Goal: Task Accomplishment & Management: Manage account settings

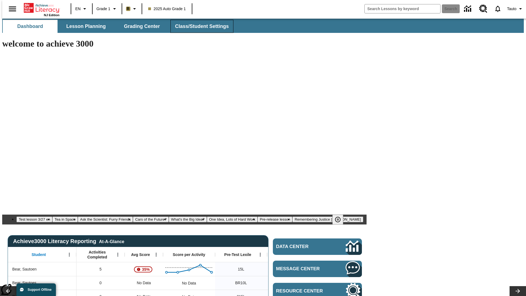
click at [199, 26] on span "Class/Student Settings" at bounding box center [202, 26] width 54 height 6
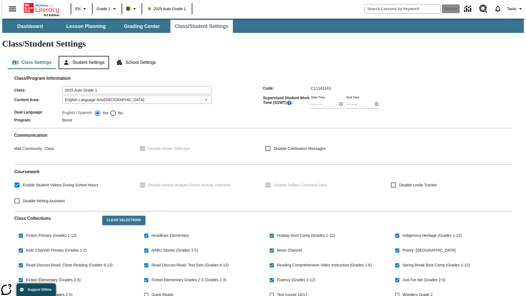
click at [82, 56] on button "Student Settings" at bounding box center [84, 62] width 50 height 13
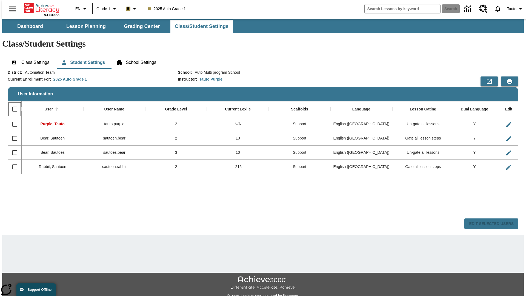
click at [12, 103] on input "Select all rows" at bounding box center [15, 109] width 12 height 12
checkbox input "true"
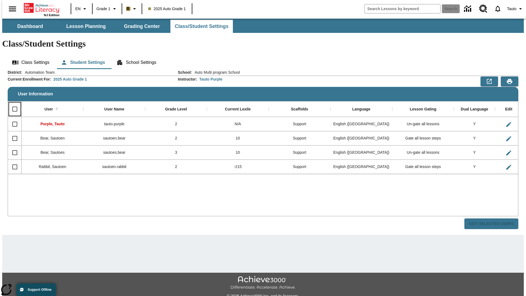
checkbox input "true"
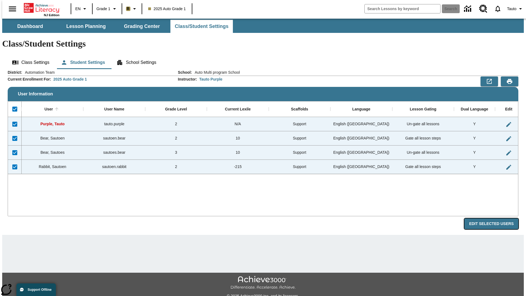
click at [495, 218] on button "Edit Selected Users" at bounding box center [491, 223] width 54 height 11
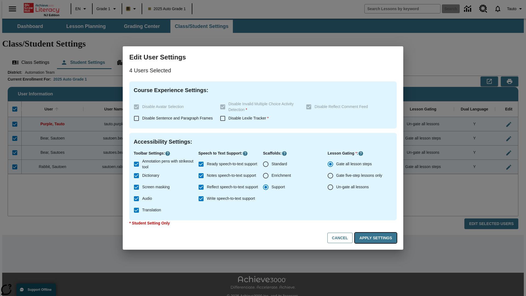
click at [377, 238] on button "Apply Settings" at bounding box center [376, 238] width 42 height 11
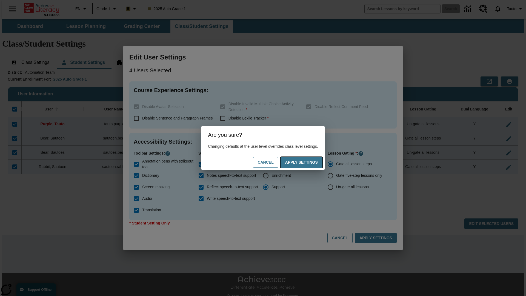
click at [307, 162] on button "Apply Settings" at bounding box center [301, 162] width 42 height 11
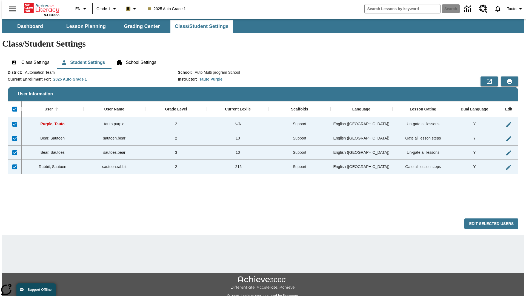
checkbox input "false"
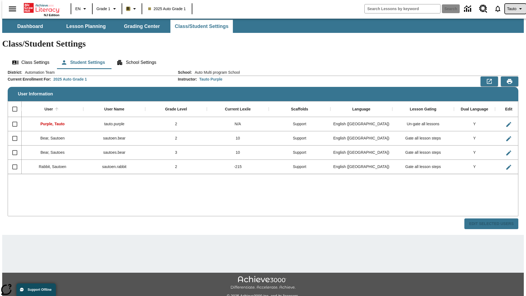
click at [512, 9] on span "Tauto" at bounding box center [511, 9] width 9 height 6
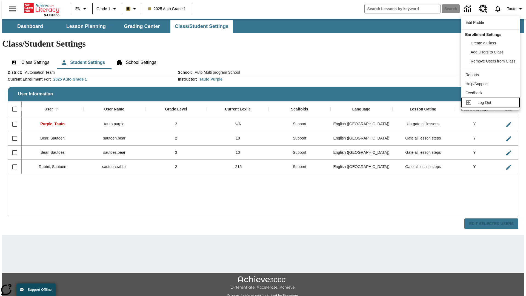
click at [491, 102] on span "Log Out" at bounding box center [484, 102] width 14 height 4
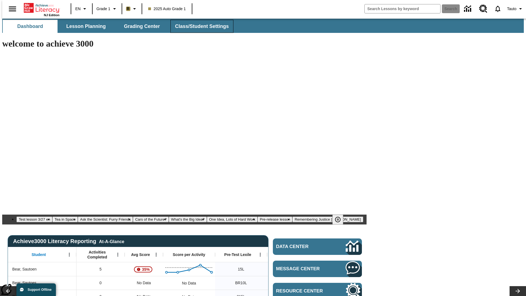
click at [199, 26] on span "Class/Student Settings" at bounding box center [202, 26] width 54 height 6
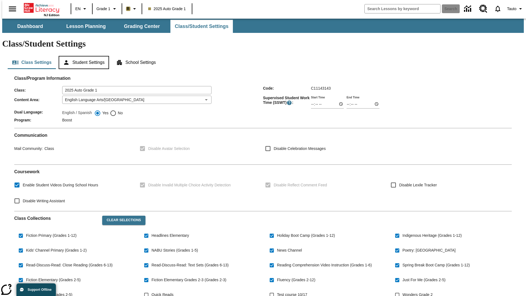
click at [82, 56] on button "Student Settings" at bounding box center [84, 62] width 50 height 13
